Goal: Navigation & Orientation: Find specific page/section

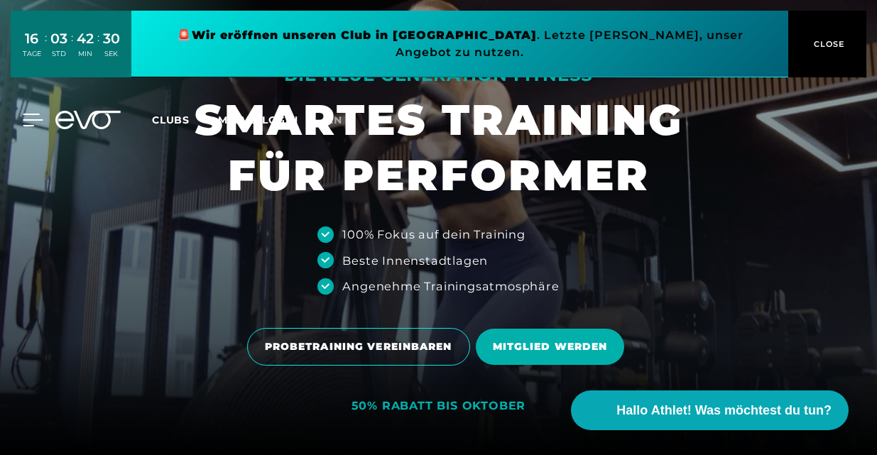
click at [30, 114] on icon at bounding box center [33, 120] width 21 height 13
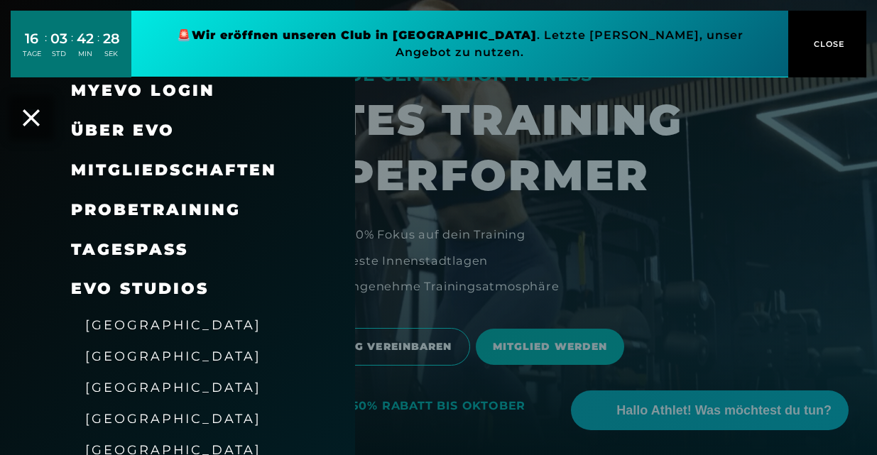
click at [143, 121] on span "Über EVO" at bounding box center [123, 130] width 104 height 19
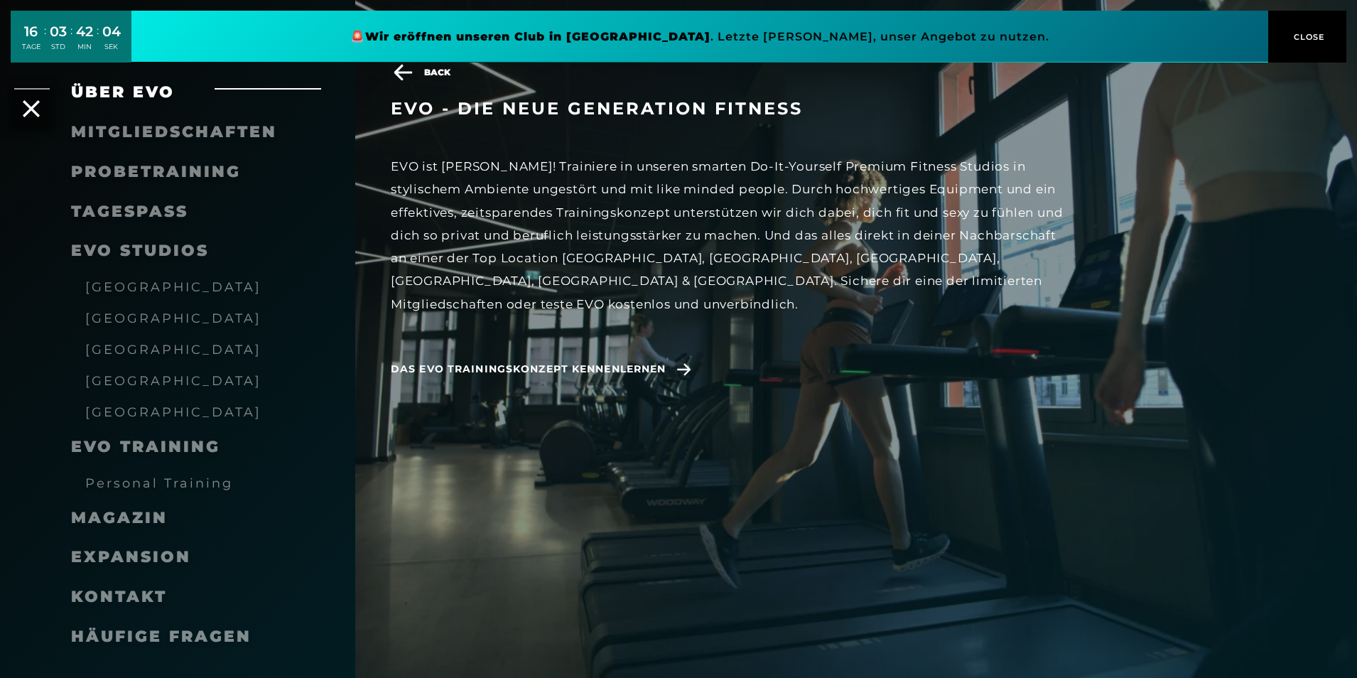
scroll to position [1776, 0]
click at [109, 455] on span "Kontakt" at bounding box center [119, 596] width 96 height 19
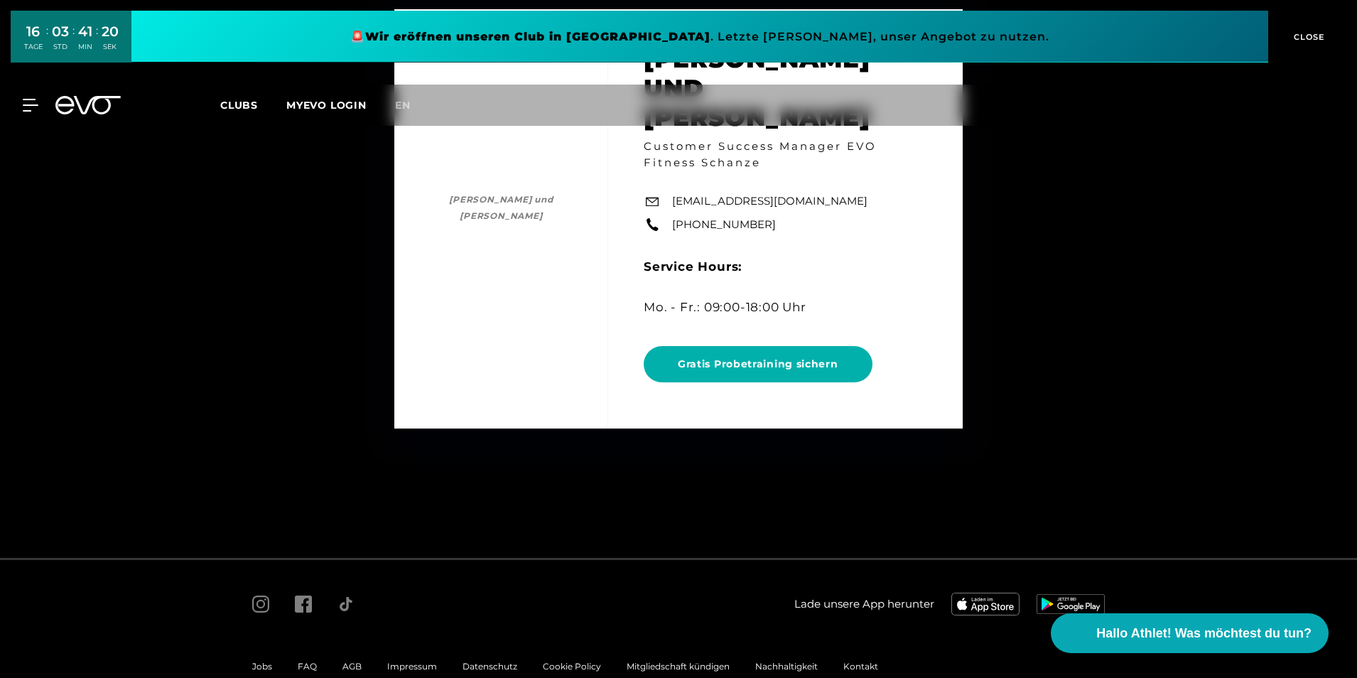
scroll to position [7607, 0]
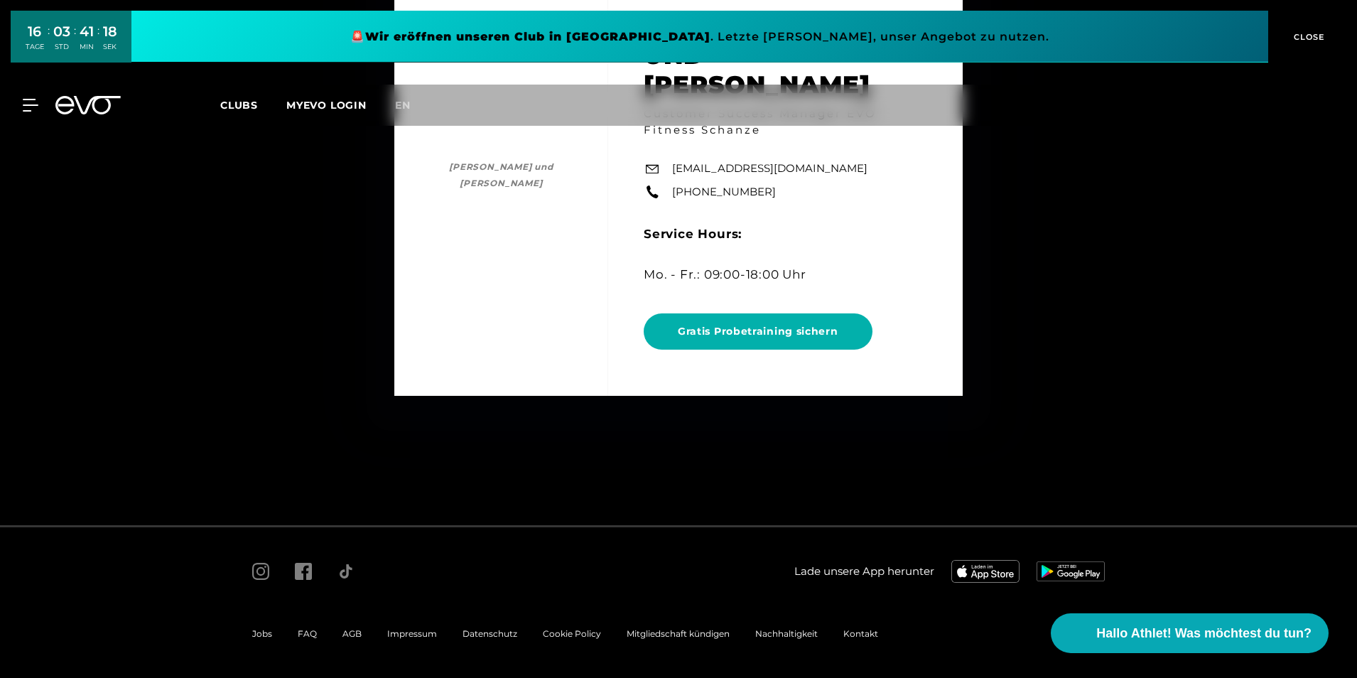
click at [411, 455] on span "Impressum" at bounding box center [412, 633] width 50 height 11
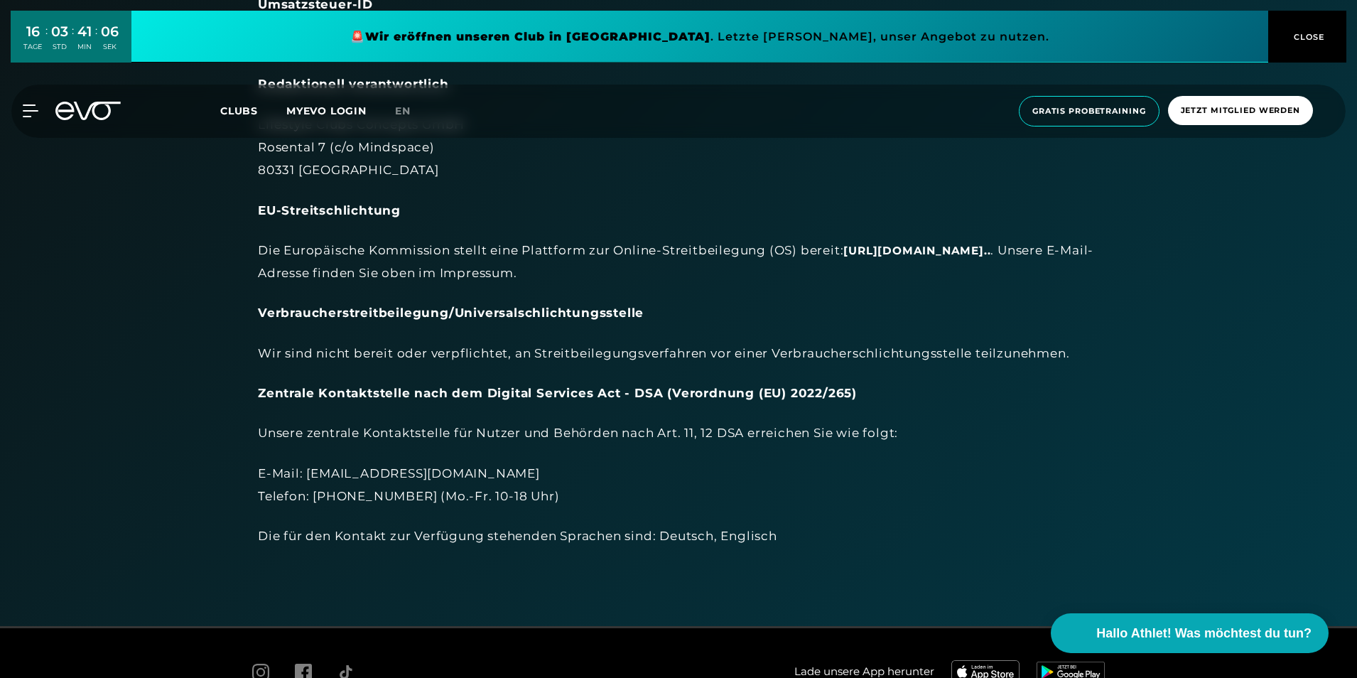
scroll to position [497, 0]
